Goal: Communication & Community: Connect with others

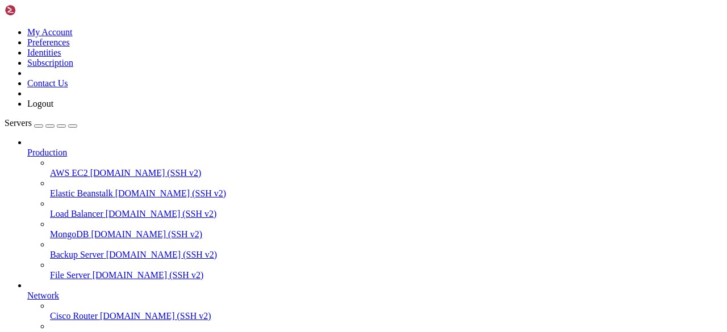
scroll to position [156, 0]
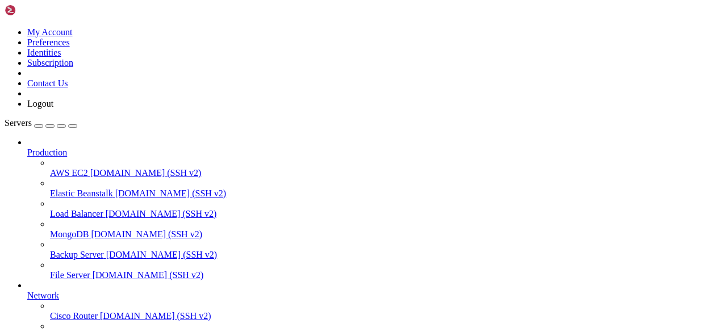
scroll to position [48, 0]
drag, startPoint x: 207, startPoint y: 705, endPoint x: 109, endPoint y: 759, distance: 112.4
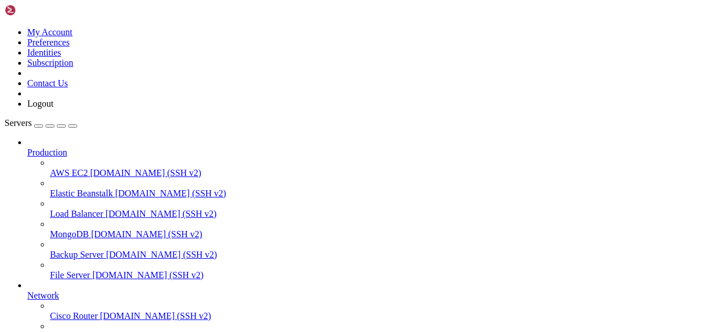
scroll to position [435, 0]
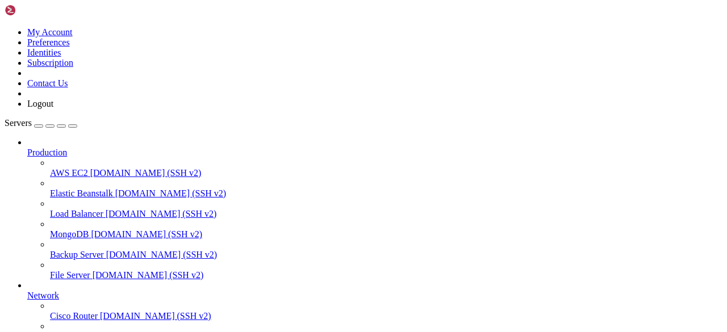
drag, startPoint x: 69, startPoint y: 768, endPoint x: 317, endPoint y: 743, distance: 249.0
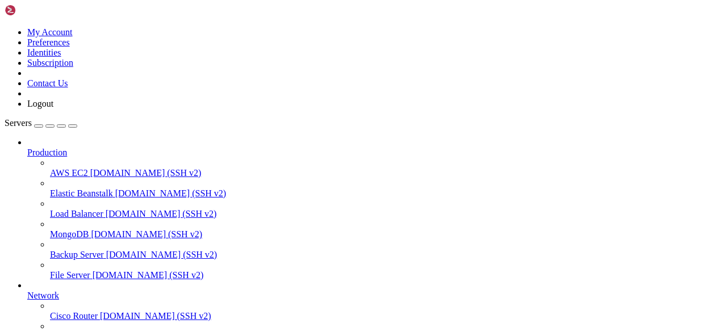
scroll to position [2028, 0]
